Goal: Navigation & Orientation: Find specific page/section

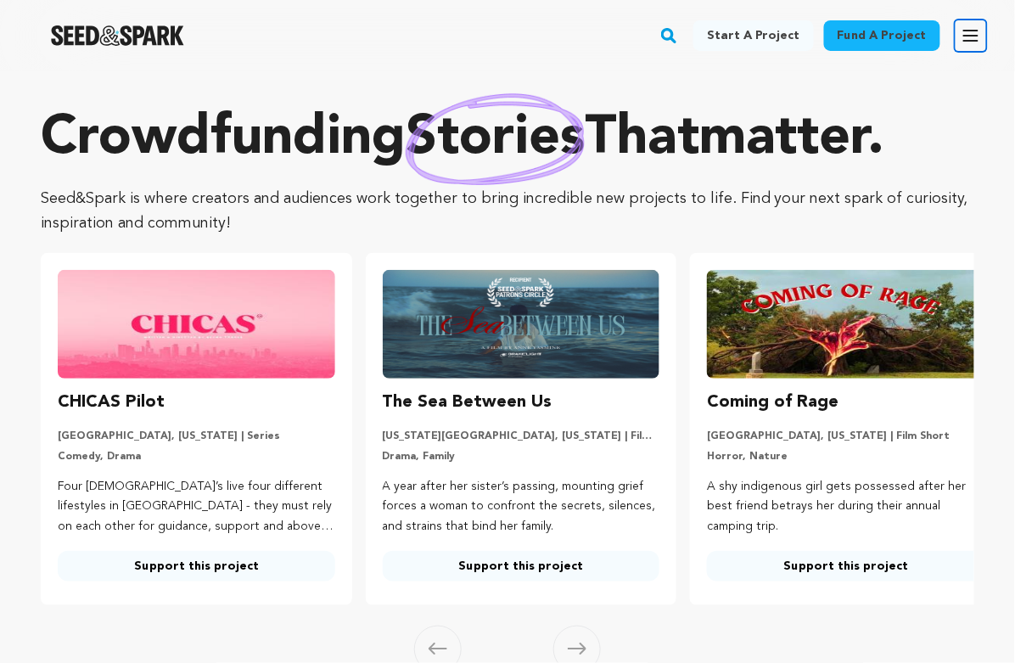
click at [966, 35] on icon "button" at bounding box center [971, 36] width 14 height 10
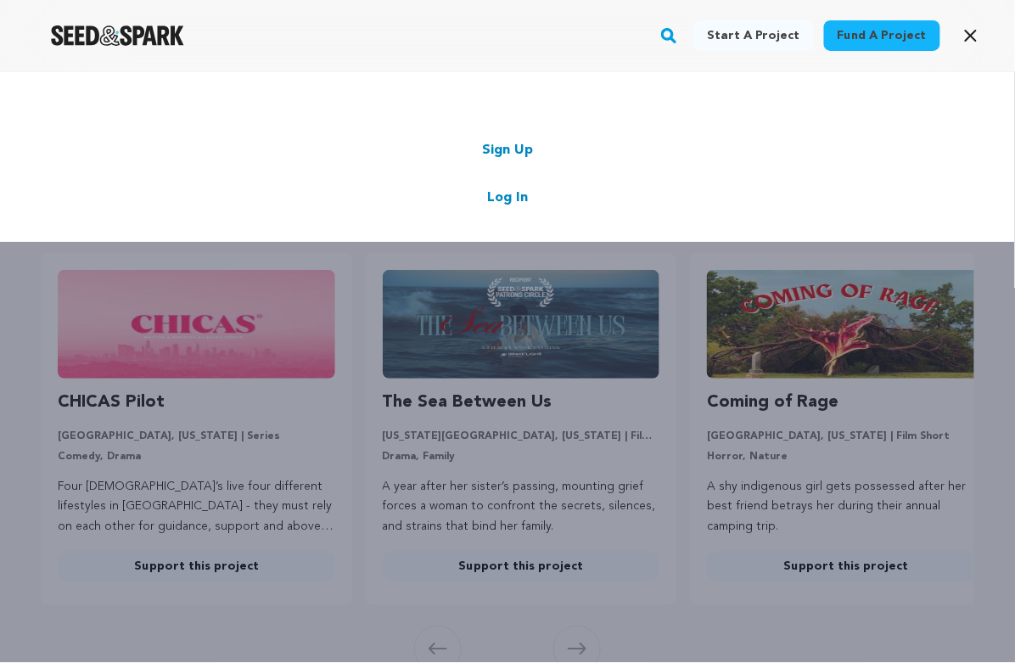
click at [524, 195] on link "Log In" at bounding box center [507, 198] width 41 height 20
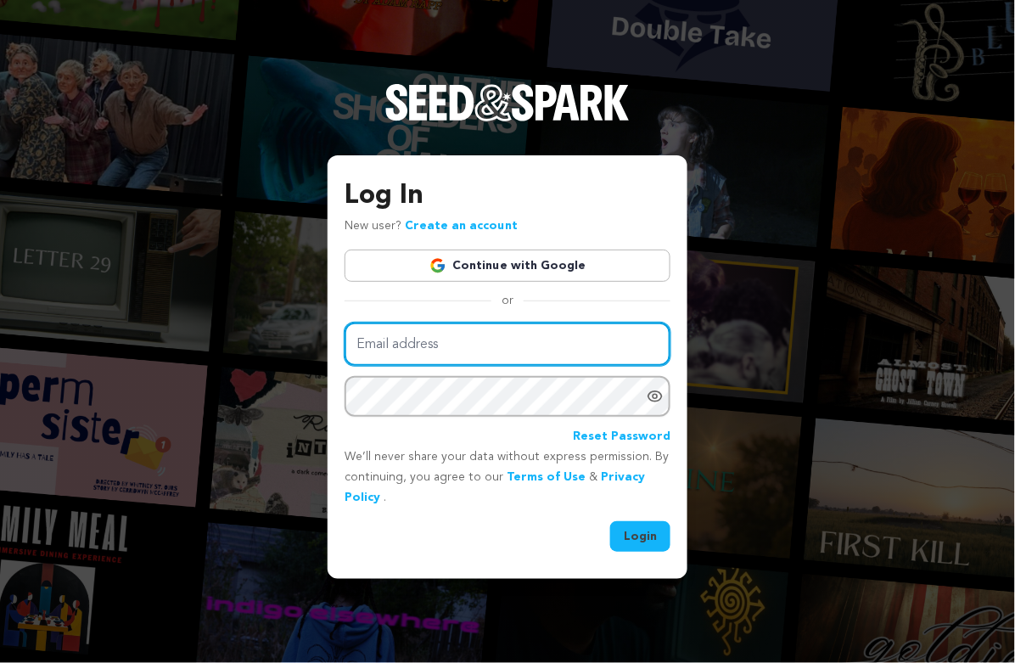
type input "[EMAIL_ADDRESS][DOMAIN_NAME]"
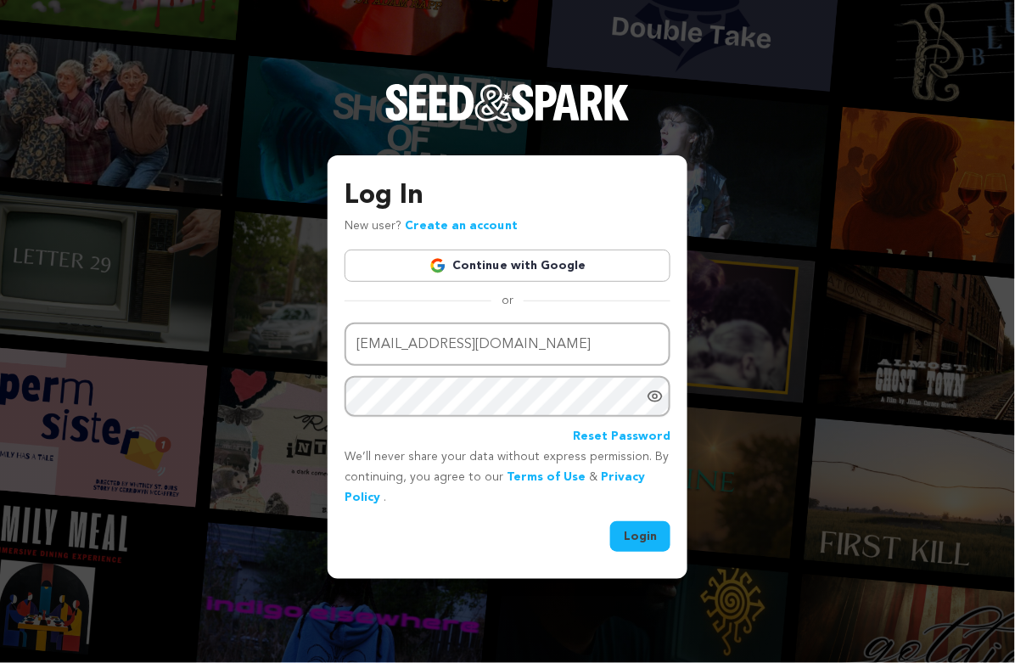
click at [648, 539] on button "Login" at bounding box center [640, 536] width 60 height 31
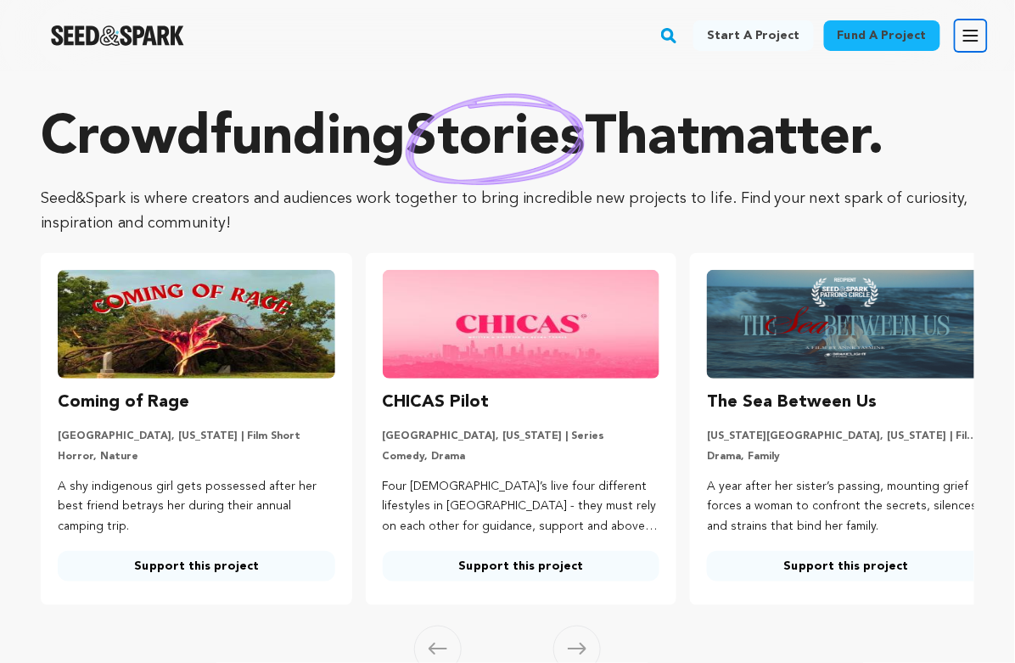
click at [977, 42] on icon "button" at bounding box center [971, 35] width 20 height 20
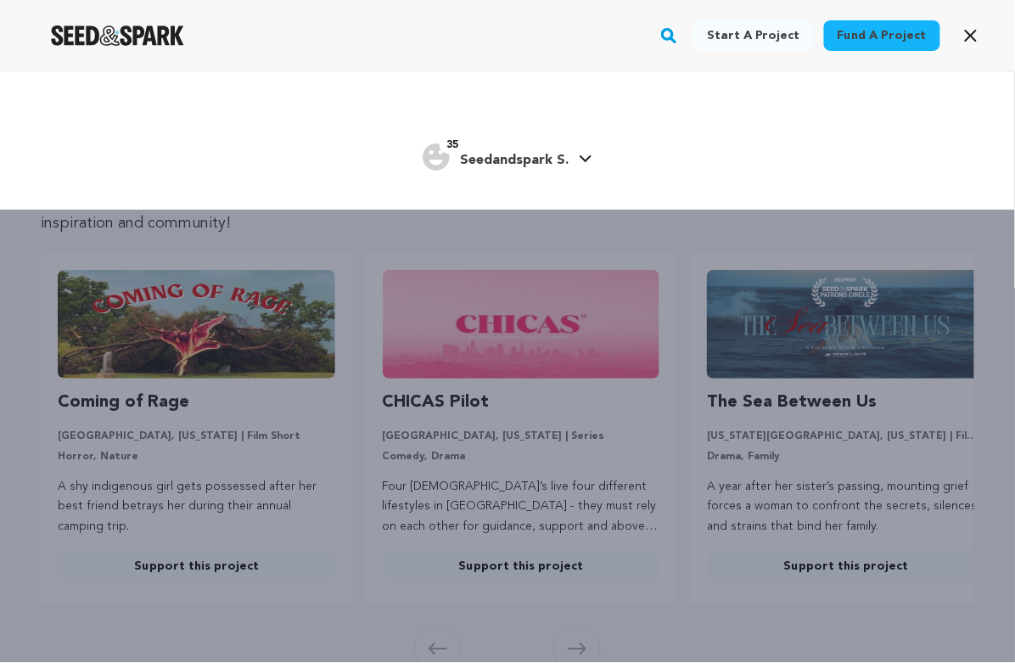
click at [540, 154] on span "Seedandspark S." at bounding box center [514, 161] width 109 height 14
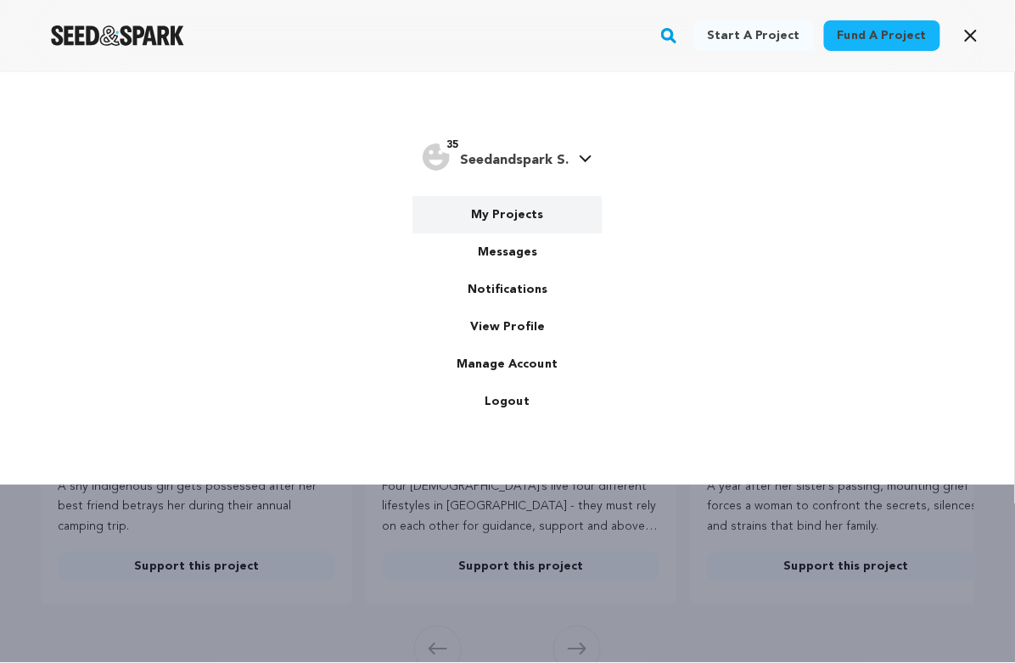
click at [507, 215] on link "My Projects" at bounding box center [507, 214] width 190 height 37
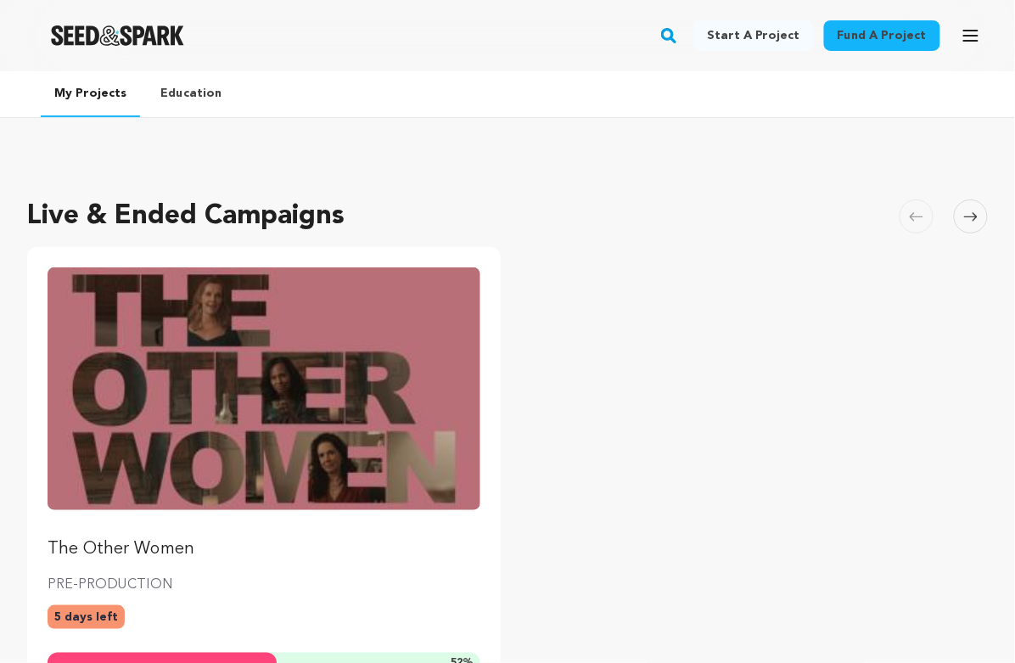
click at [261, 355] on img "Fund The Other Women" at bounding box center [264, 388] width 433 height 243
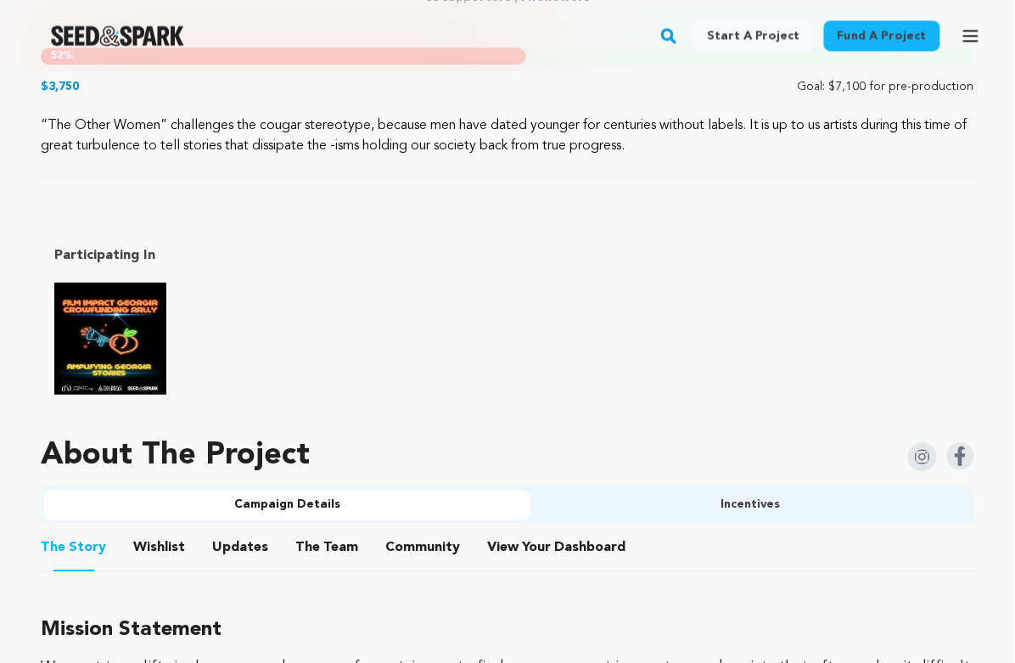
scroll to position [911, 0]
